Goal: Task Accomplishment & Management: Manage account settings

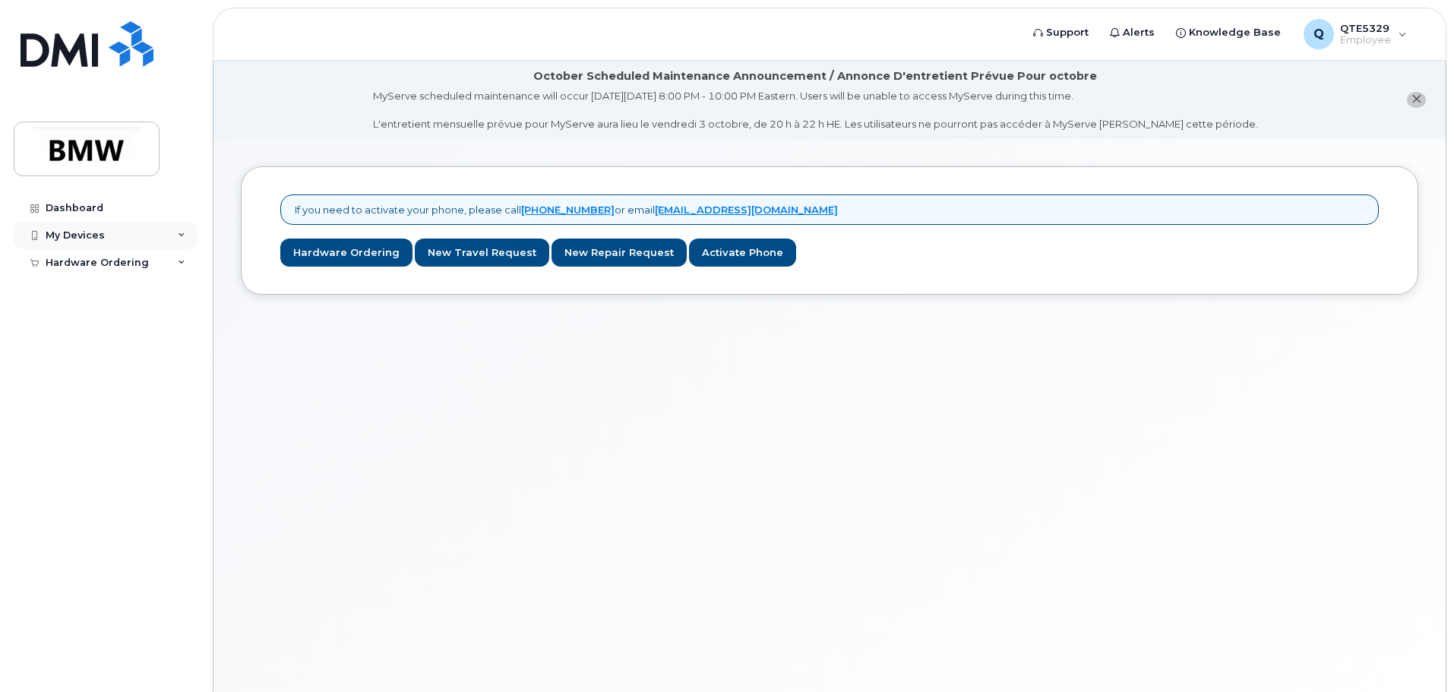
click at [158, 245] on div "My Devices" at bounding box center [106, 235] width 184 height 27
click at [145, 288] on div "Hardware Ordering" at bounding box center [106, 291] width 184 height 27
click at [130, 321] on link "My Orders" at bounding box center [118, 319] width 157 height 29
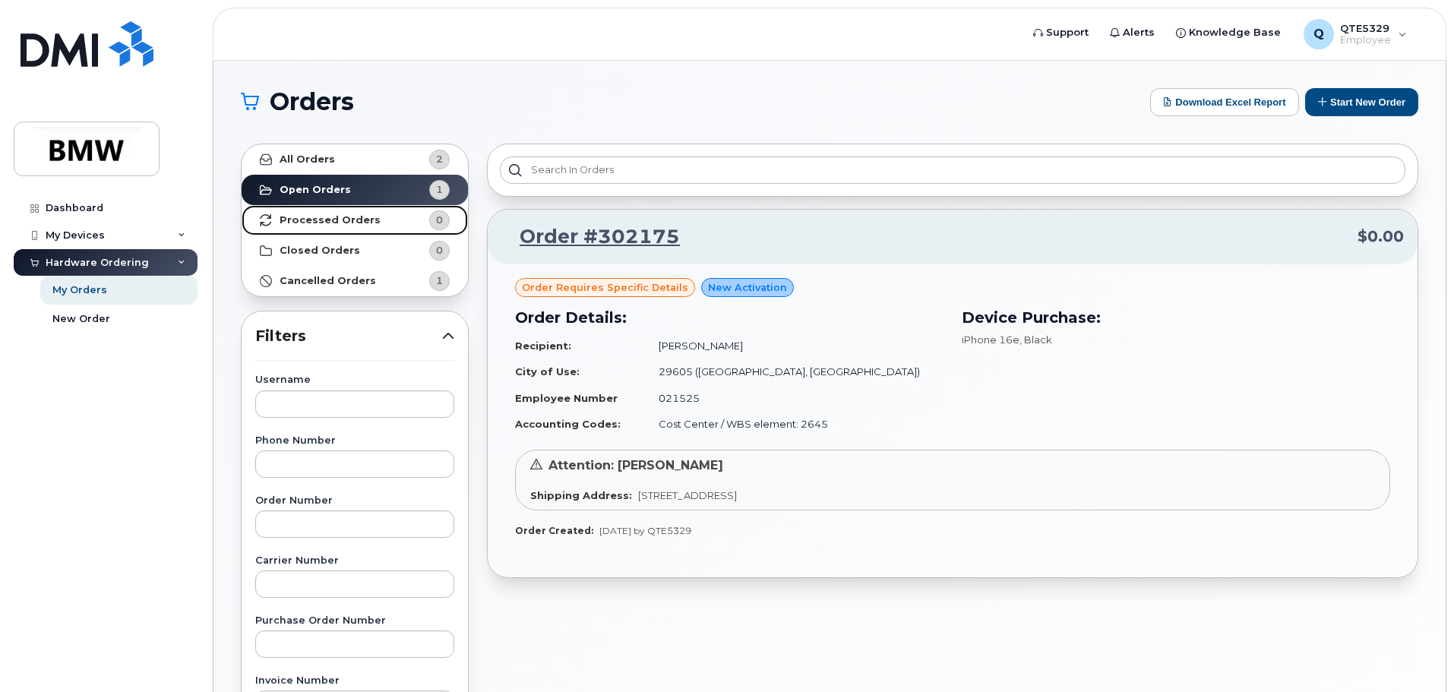
click at [344, 213] on link "Processed Orders 0" at bounding box center [355, 220] width 226 height 30
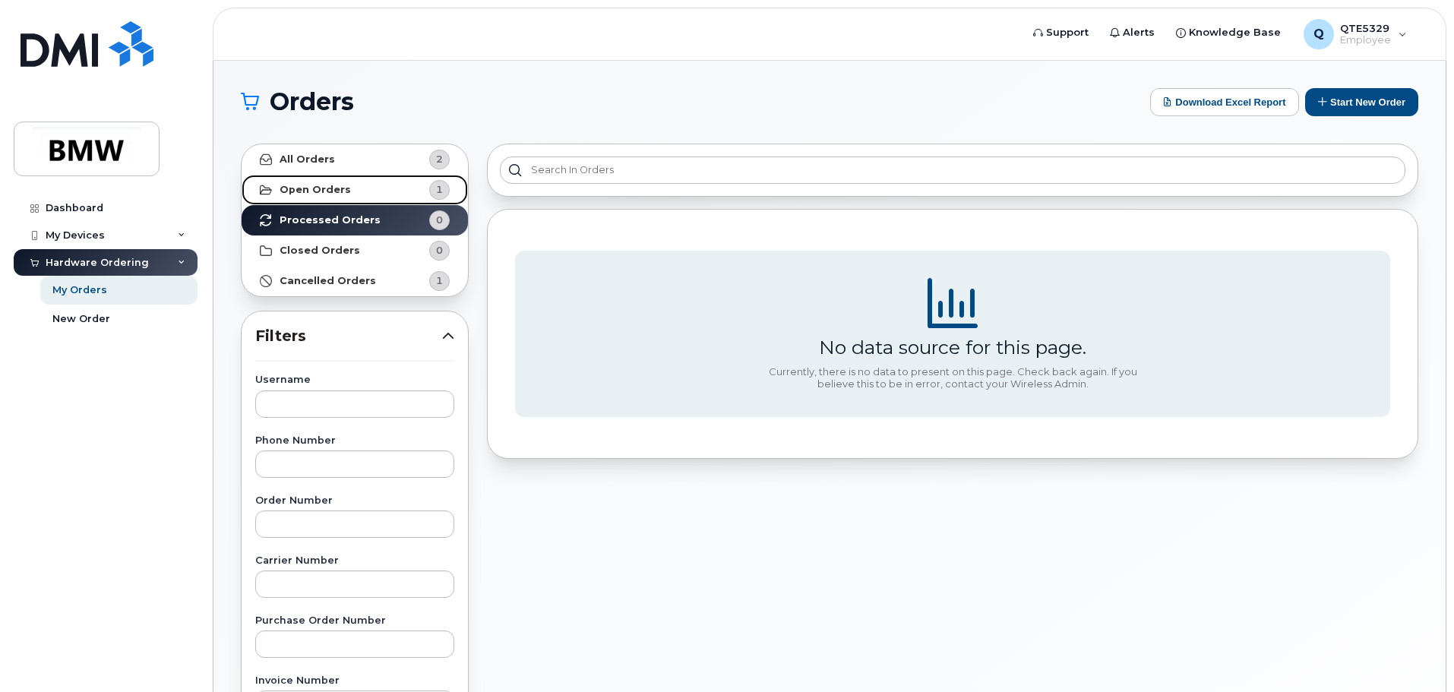
click at [358, 191] on link "Open Orders 1" at bounding box center [355, 190] width 226 height 30
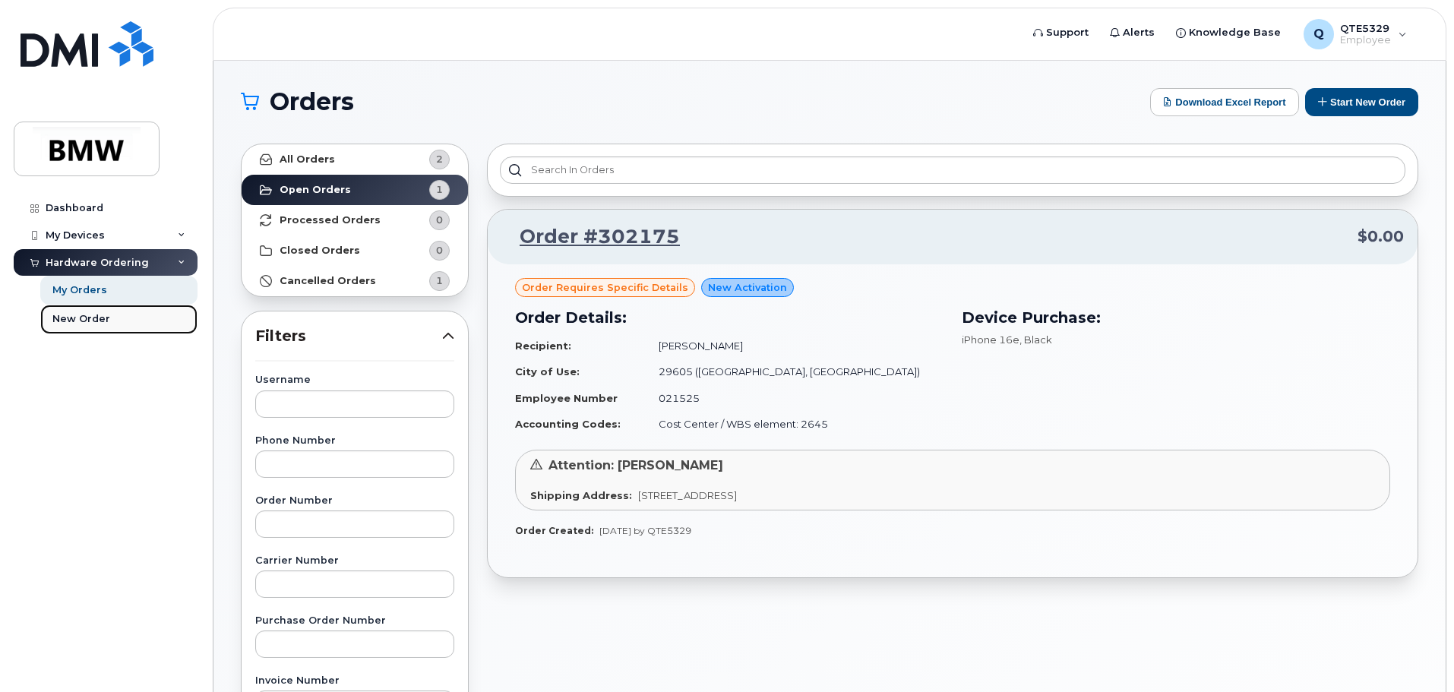
click at [137, 314] on link "New Order" at bounding box center [118, 319] width 157 height 29
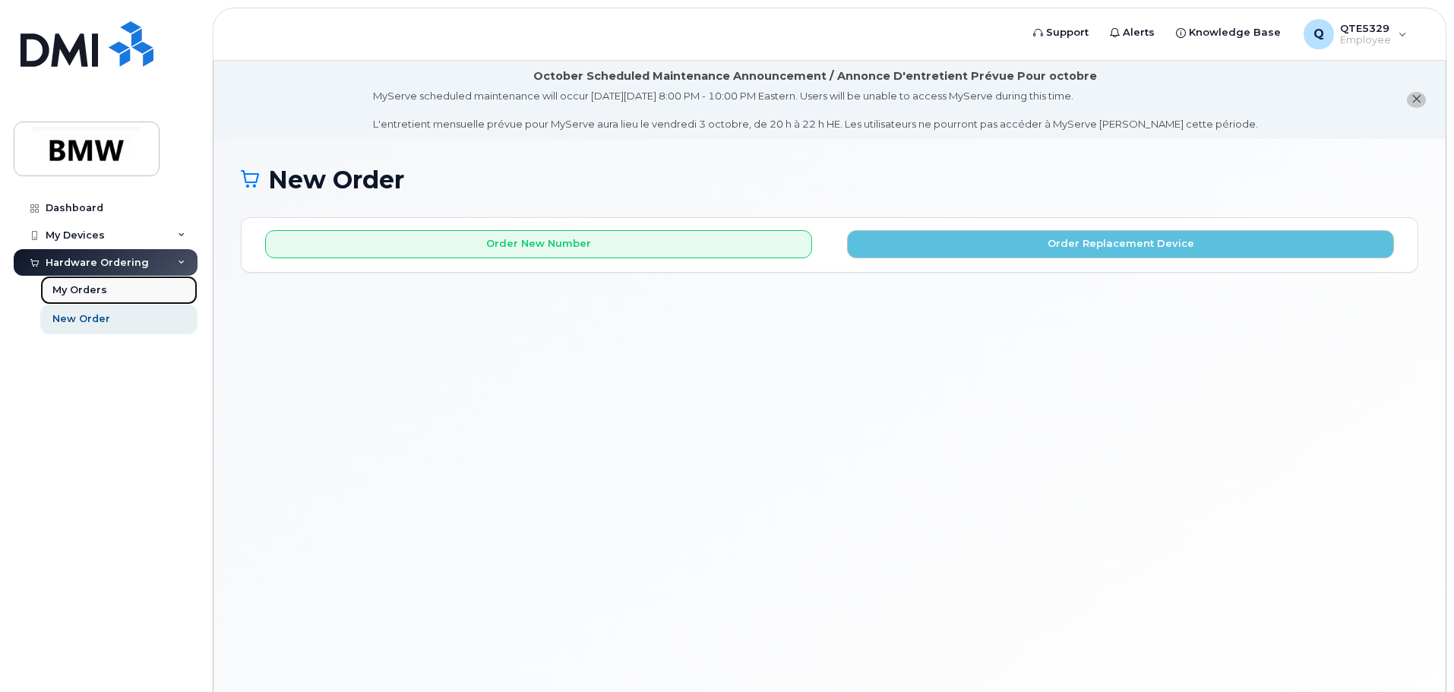
click at [131, 280] on link "My Orders" at bounding box center [118, 290] width 157 height 29
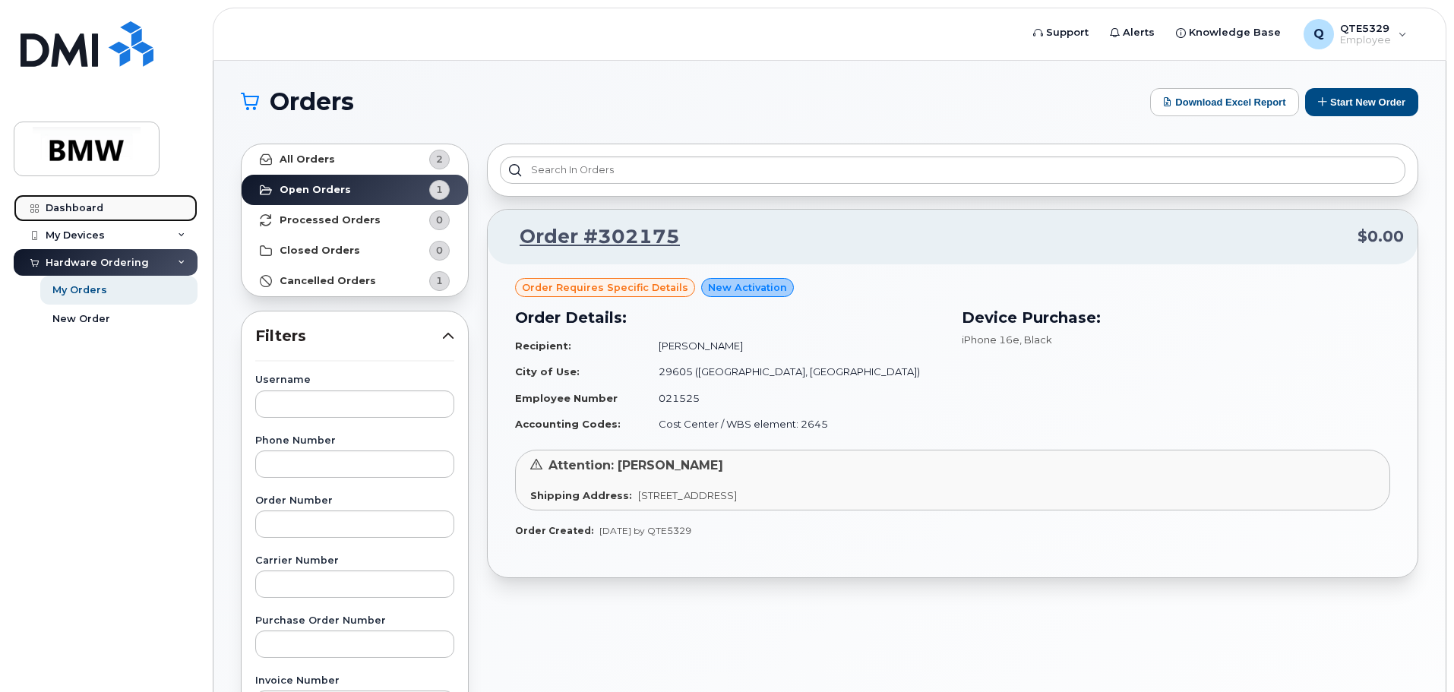
click at [124, 213] on link "Dashboard" at bounding box center [106, 207] width 184 height 27
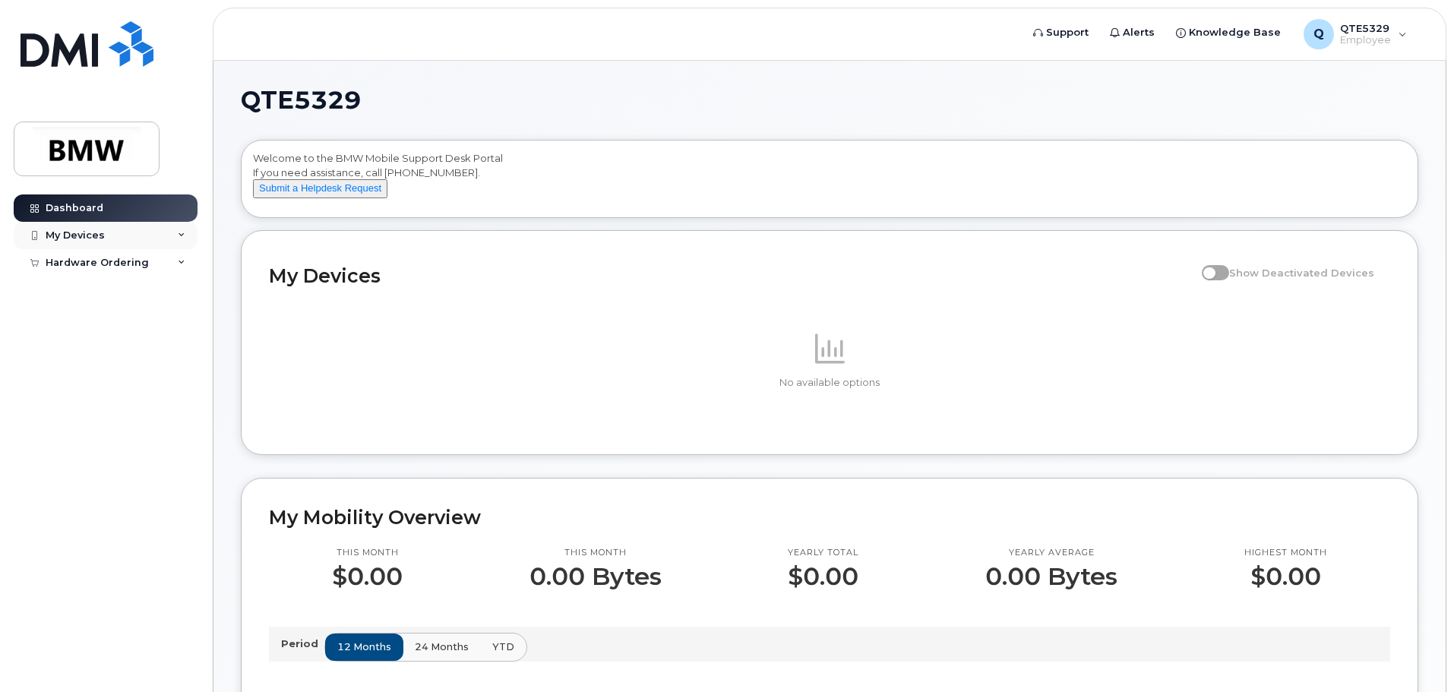
click at [122, 240] on div "My Devices" at bounding box center [106, 235] width 184 height 27
click at [125, 281] on div "Hardware Ordering" at bounding box center [106, 291] width 184 height 27
click at [136, 317] on link "My Orders" at bounding box center [118, 319] width 157 height 29
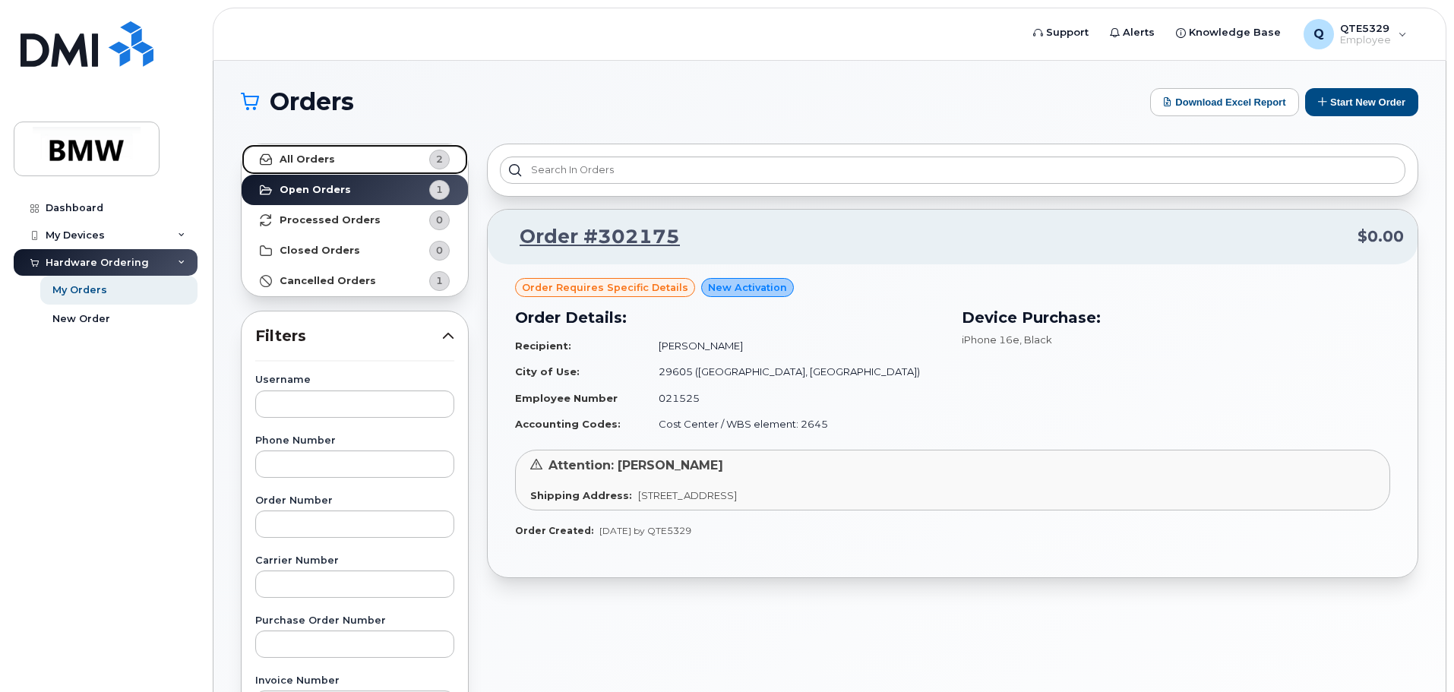
click at [444, 154] on div "2" at bounding box center [439, 160] width 21 height 20
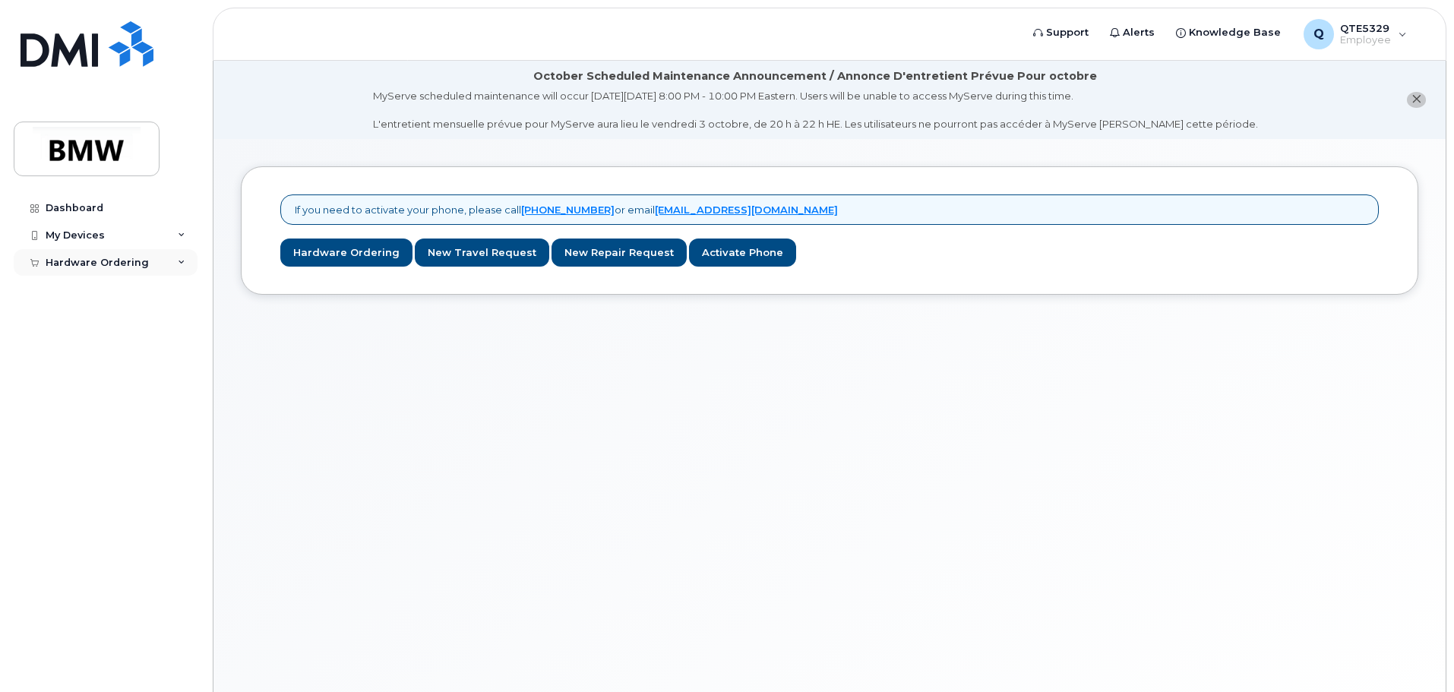
click at [77, 254] on div "Hardware Ordering" at bounding box center [106, 262] width 184 height 27
click at [77, 288] on div "My Orders" at bounding box center [79, 290] width 55 height 14
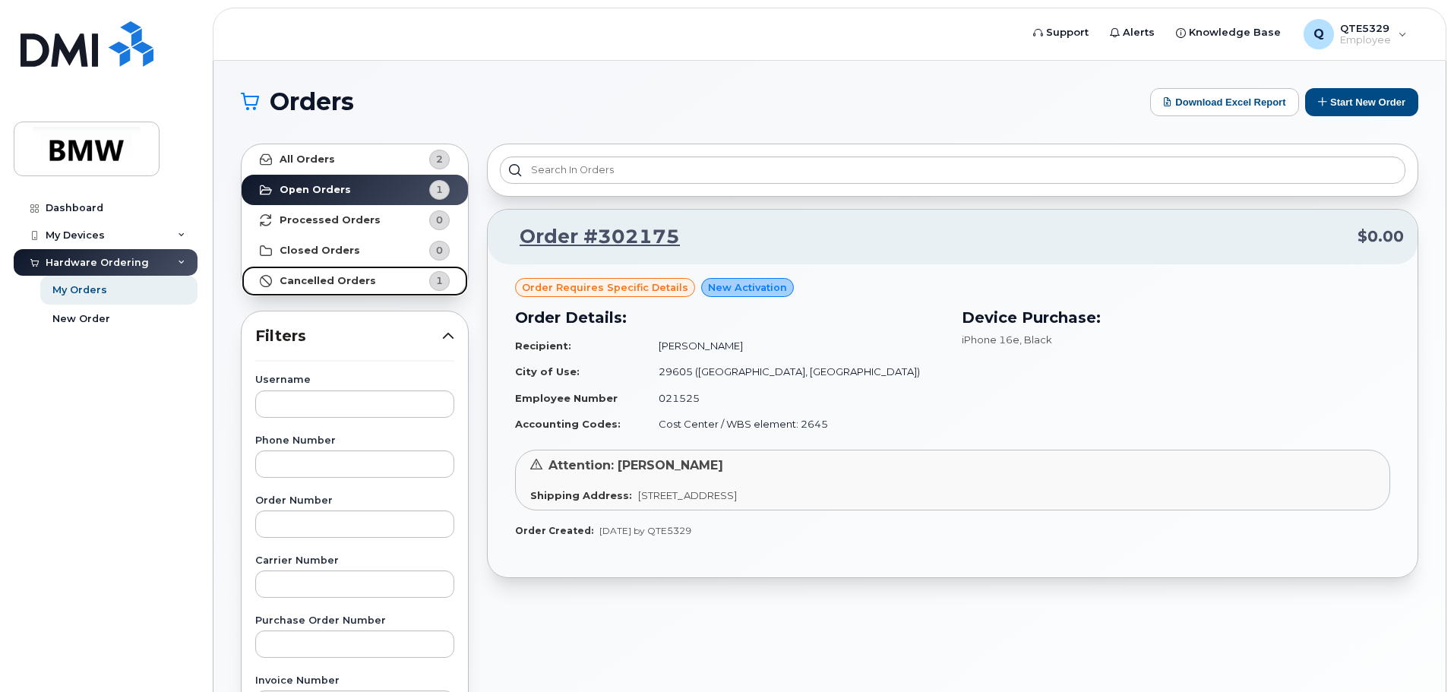
click at [392, 288] on link "Cancelled Orders 1" at bounding box center [355, 281] width 226 height 30
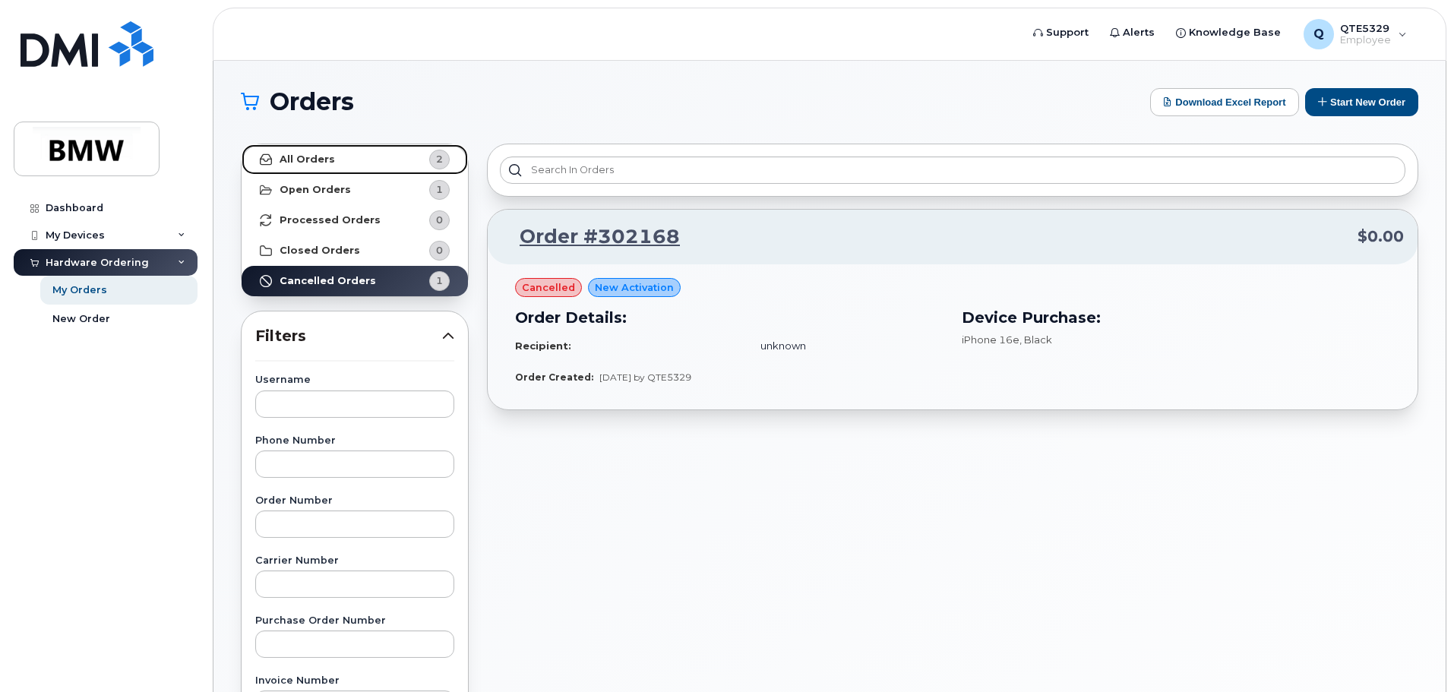
click at [408, 166] on span "2" at bounding box center [427, 160] width 46 height 20
